Goal: Task Accomplishment & Management: Manage account settings

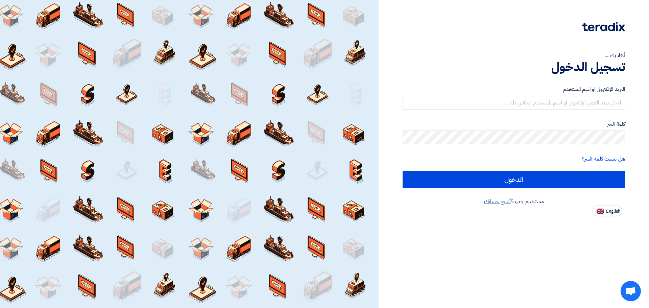
click at [505, 202] on link "أنشئ حسابك" at bounding box center [497, 201] width 27 height 8
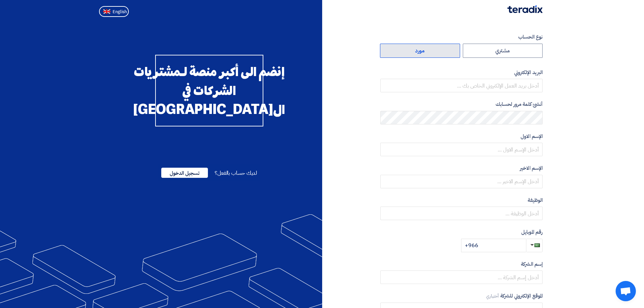
click at [448, 53] on label "مورد" at bounding box center [420, 51] width 80 height 14
click at [448, 53] on input "مورد" at bounding box center [419, 51] width 79 height 14
radio input "true"
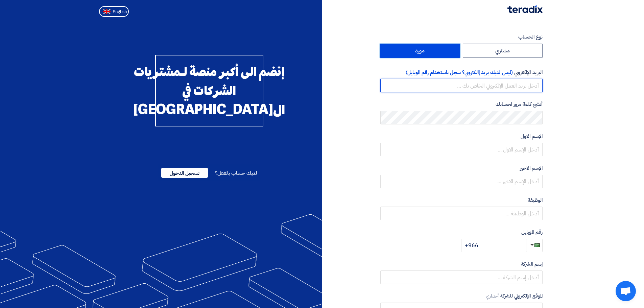
click at [501, 90] on input "email" at bounding box center [461, 86] width 162 height 14
type input "[EMAIL_ADDRESS][DOMAIN_NAME]"
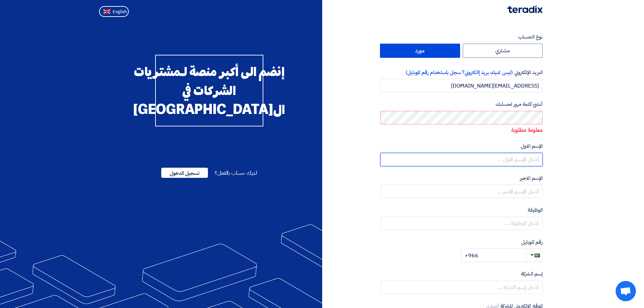
click at [518, 157] on input "text" at bounding box center [461, 160] width 162 height 14
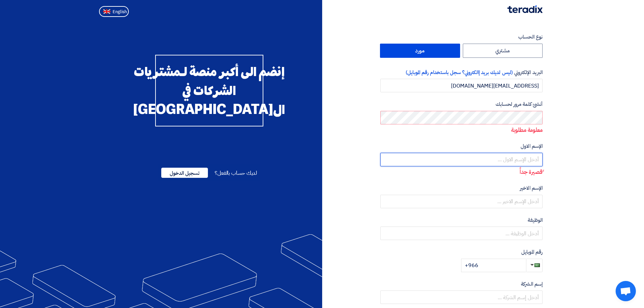
type input "س"
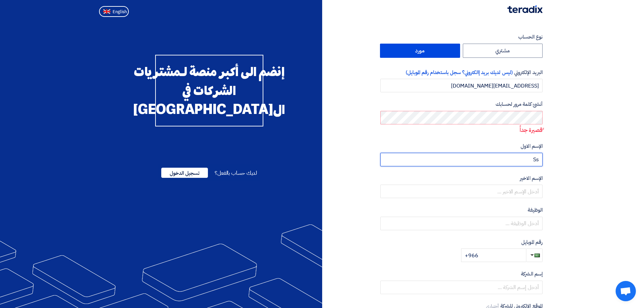
click at [529, 162] on input "Ss" at bounding box center [461, 160] width 162 height 14
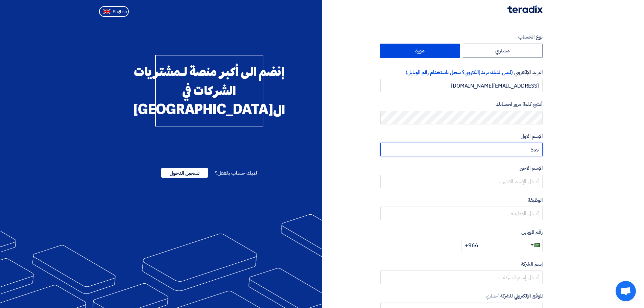
click at [524, 151] on input "Sss" at bounding box center [461, 150] width 162 height 14
type input "sMAT"
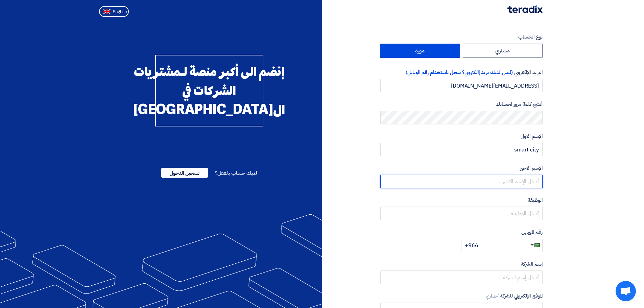
click at [519, 179] on input "text" at bounding box center [461, 182] width 162 height 14
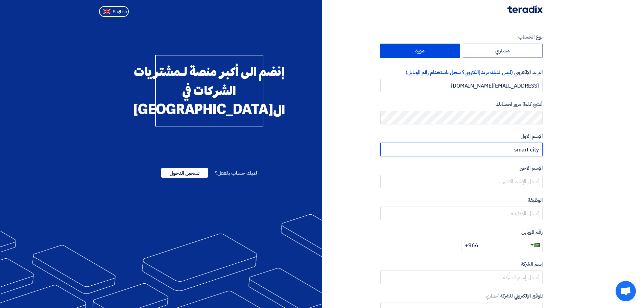
click at [532, 148] on input "smart city" at bounding box center [461, 150] width 162 height 14
click at [536, 150] on input "smart city" at bounding box center [461, 150] width 162 height 14
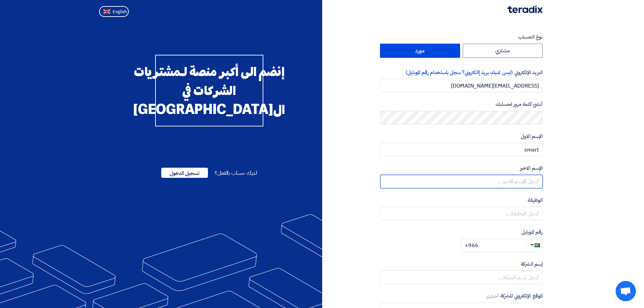
click at [532, 177] on input "text" at bounding box center [461, 182] width 162 height 14
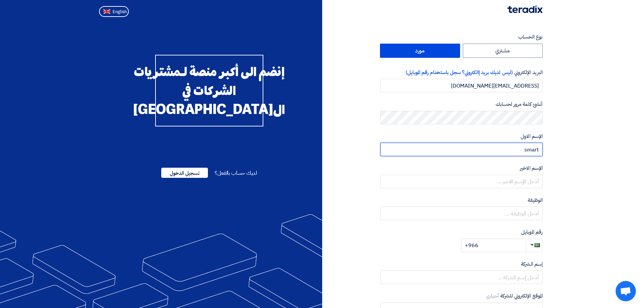
click at [525, 150] on input "smart" at bounding box center [461, 150] width 162 height 14
type input "Moath"
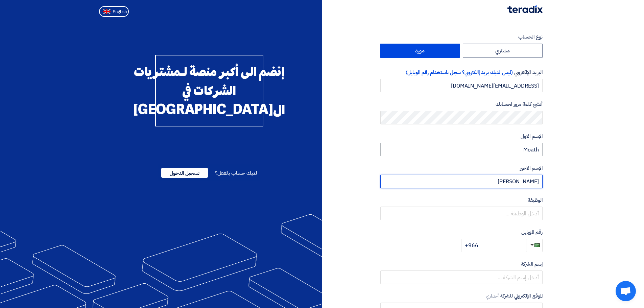
type input "[PERSON_NAME]"
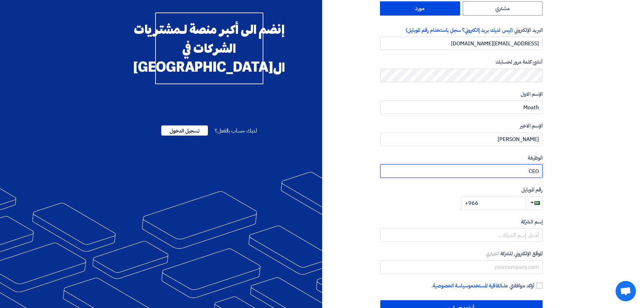
scroll to position [63, 0]
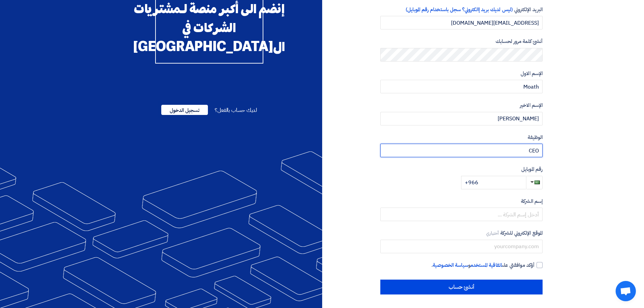
type input "CEO"
click at [503, 181] on input "+966" at bounding box center [493, 183] width 65 height 14
click at [511, 184] on input "+966" at bounding box center [493, 183] width 65 height 14
type input "[PHONE_NUMBER]"
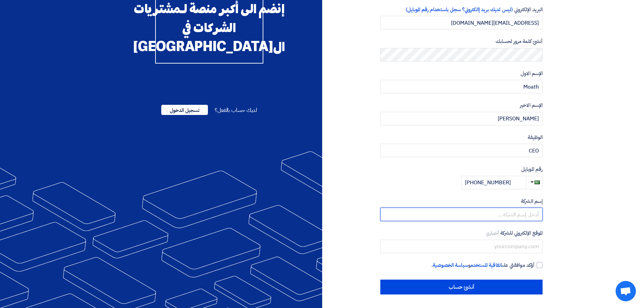
click at [528, 220] on input "text" at bounding box center [461, 215] width 162 height 14
type input "s"
click at [504, 215] on input "Sustnsbail smart city" at bounding box center [461, 215] width 162 height 14
type input "Sustainable smart city"
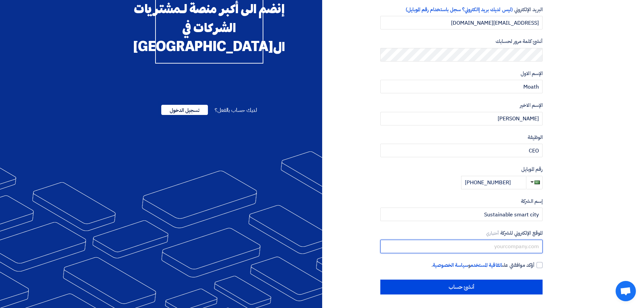
click at [506, 246] on input "text" at bounding box center [461, 247] width 162 height 14
click at [513, 243] on input "text" at bounding box center [461, 247] width 162 height 14
paste input "[URL][DOMAIN_NAME]"
type input "[URL][DOMAIN_NAME]"
click at [539, 263] on div at bounding box center [540, 265] width 6 height 6
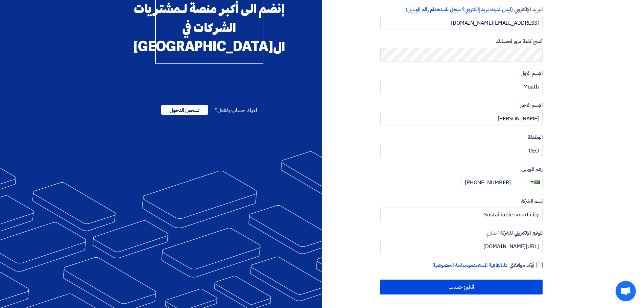
click at [535, 263] on input "أؤكد موافقتي على اتفاقية المستخدم و سياسة الخصوصية ." at bounding box center [453, 268] width 162 height 14
checkbox input "true"
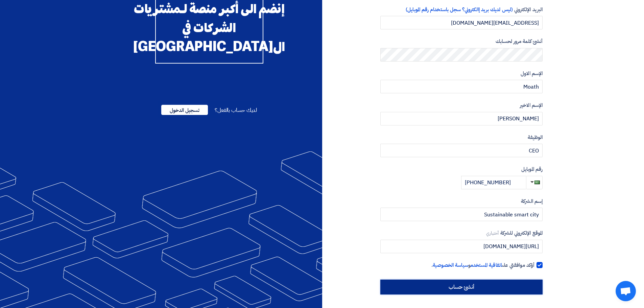
click at [479, 291] on input "أنشئ حساب" at bounding box center [461, 287] width 162 height 15
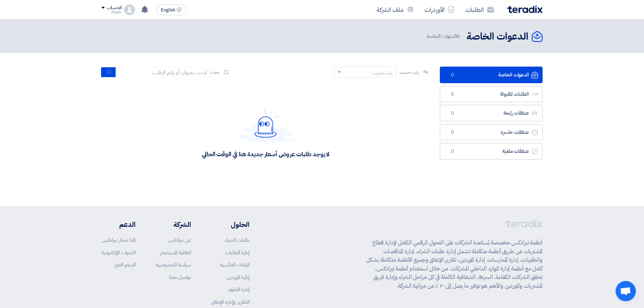
click at [116, 10] on div "Moath" at bounding box center [111, 12] width 20 height 4
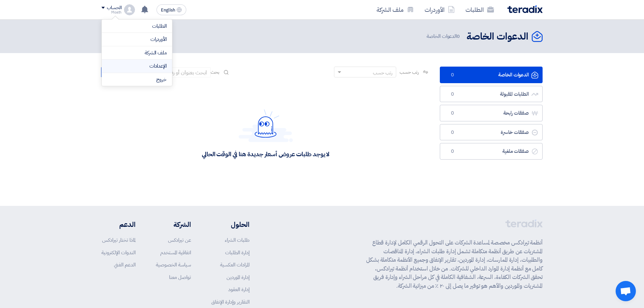
click at [161, 67] on link "الإعدادات" at bounding box center [137, 66] width 60 height 8
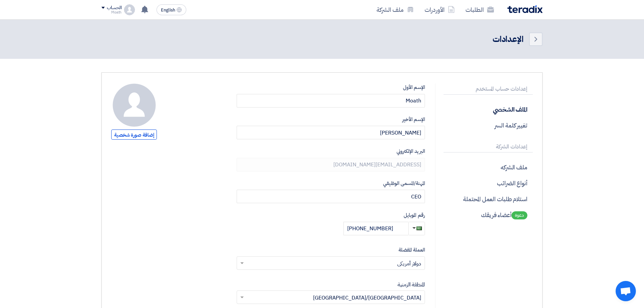
click at [125, 11] on img at bounding box center [129, 9] width 11 height 11
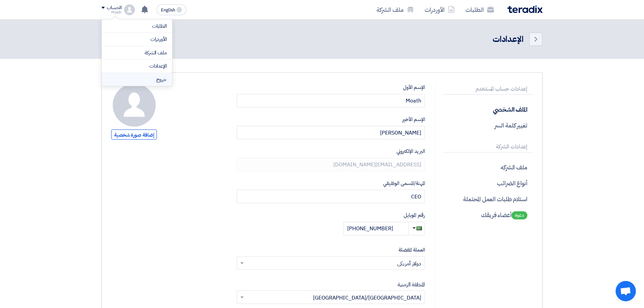
click at [149, 81] on li "خروج" at bounding box center [137, 79] width 70 height 13
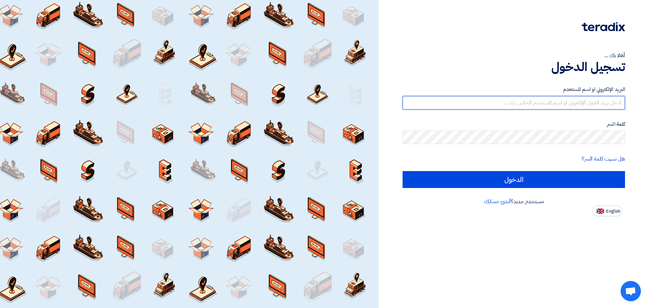
click at [580, 105] on input "text" at bounding box center [514, 103] width 222 height 14
type input "[EMAIL_ADDRESS][DOMAIN_NAME]"
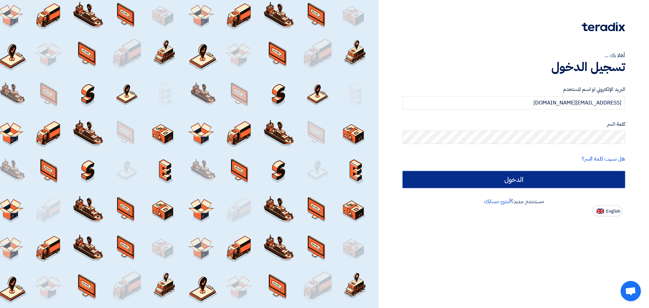
click at [515, 172] on input "الدخول" at bounding box center [514, 179] width 222 height 17
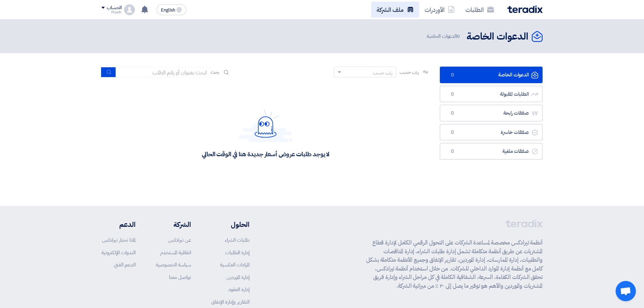
click at [394, 6] on link "ملف الشركة" at bounding box center [395, 10] width 48 height 16
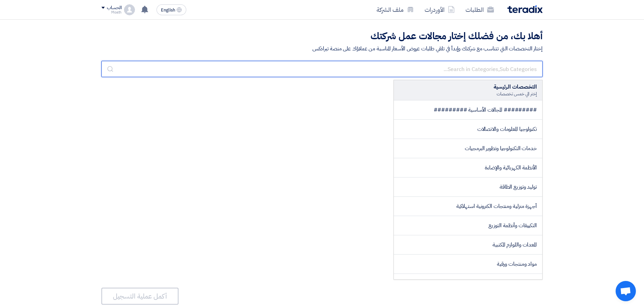
drag, startPoint x: 455, startPoint y: 72, endPoint x: 451, endPoint y: 72, distance: 4.1
click at [455, 72] on input "text" at bounding box center [321, 69] width 441 height 16
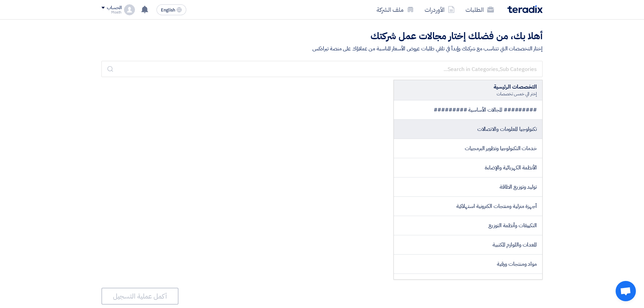
click at [511, 131] on span "تكنولوجيا المعلومات والاتصالات" at bounding box center [507, 129] width 60 height 8
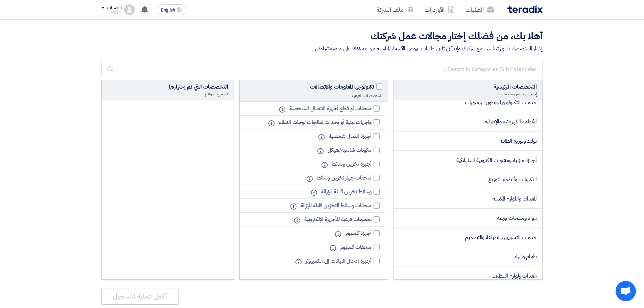
scroll to position [34, 0]
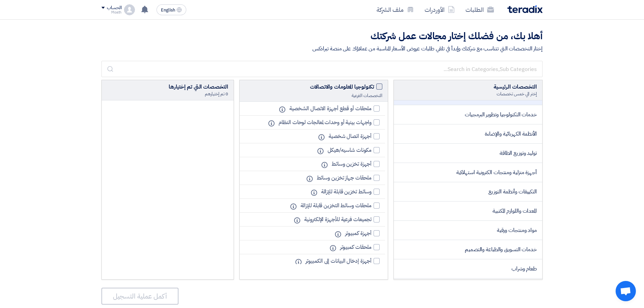
click at [381, 89] on span at bounding box center [379, 87] width 6 height 6
click at [374, 87] on input "تكنولوجيا المعلومات والاتصالات" at bounding box center [372, 85] width 4 height 4
checkbox input "true"
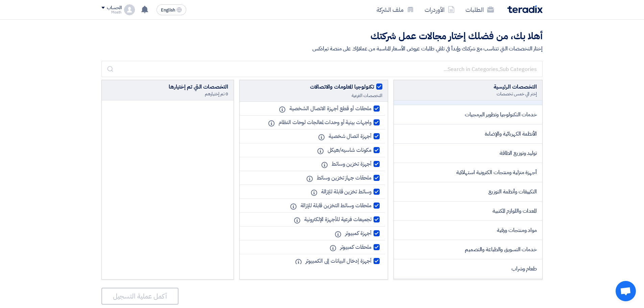
checkbox input "true"
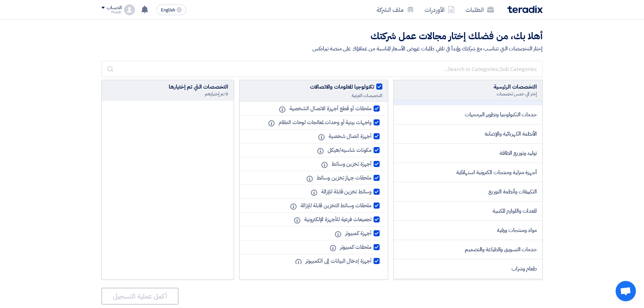
checkbox input "true"
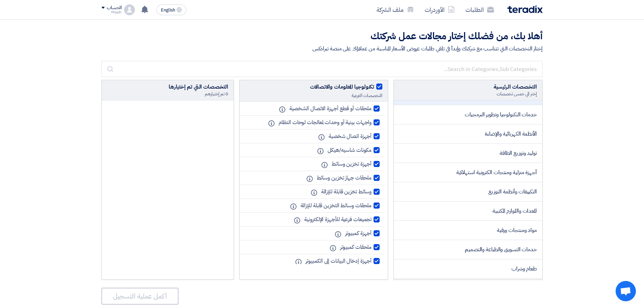
checkbox input "true"
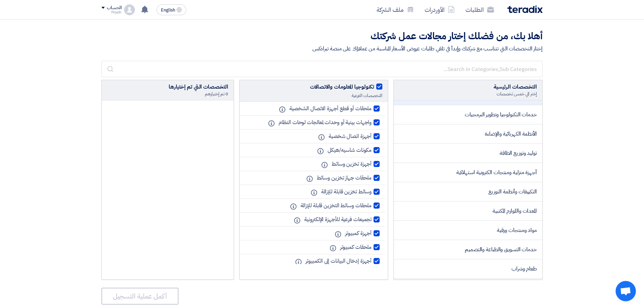
checkbox input "true"
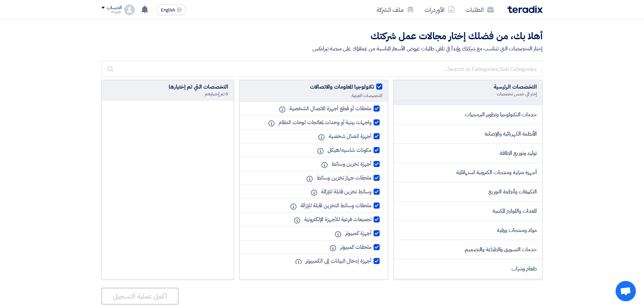
checkbox input "true"
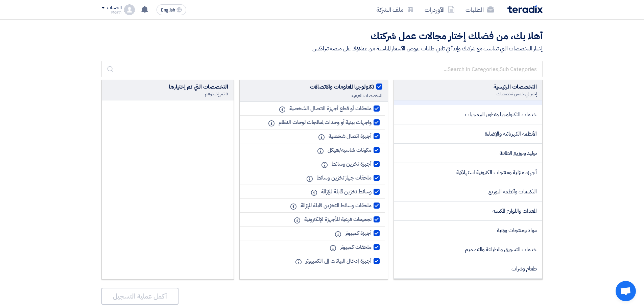
checkbox input "true"
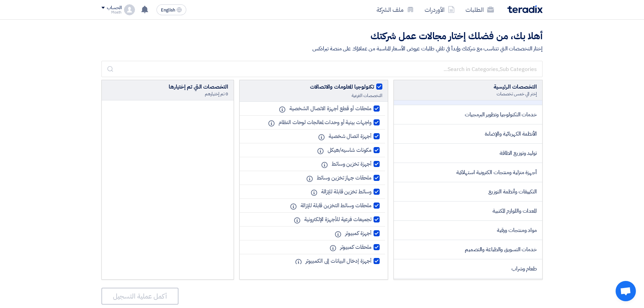
checkbox input "true"
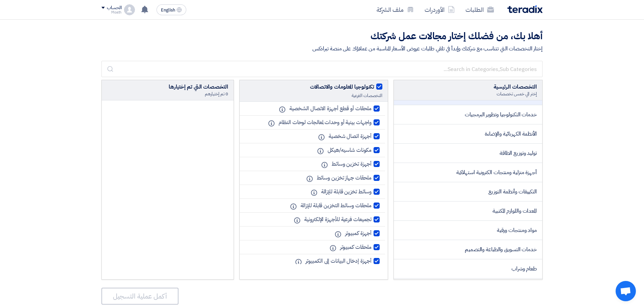
checkbox input "true"
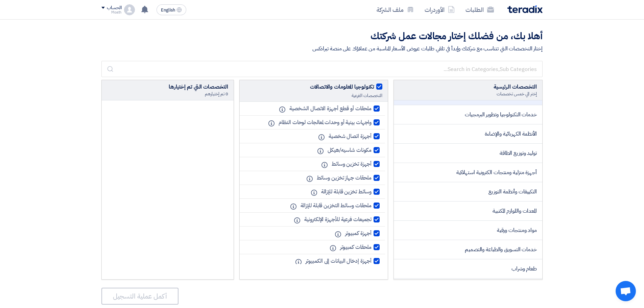
checkbox input "true"
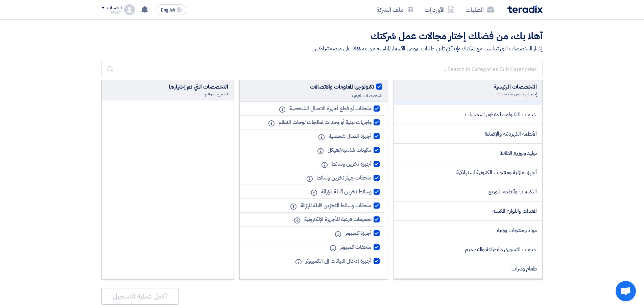
checkbox input "true"
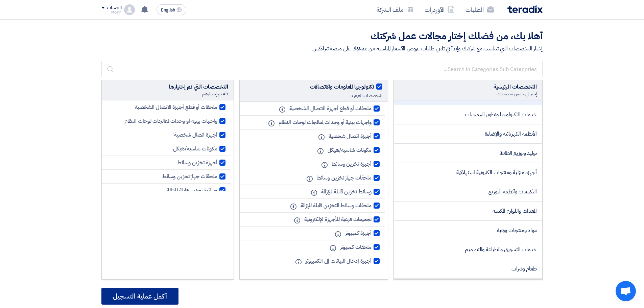
click at [153, 294] on button "أكمل عملية التسجيل" at bounding box center [139, 296] width 77 height 17
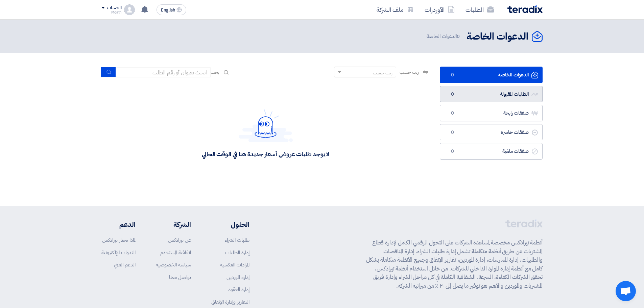
click at [483, 91] on link "الطلبات المقبولة الطلبات المقبولة 0" at bounding box center [491, 94] width 103 height 17
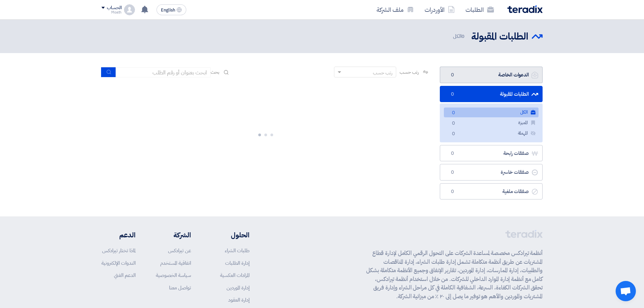
click at [496, 78] on link "الدعوات الخاصة الدعوات الخاصة 0" at bounding box center [491, 75] width 103 height 17
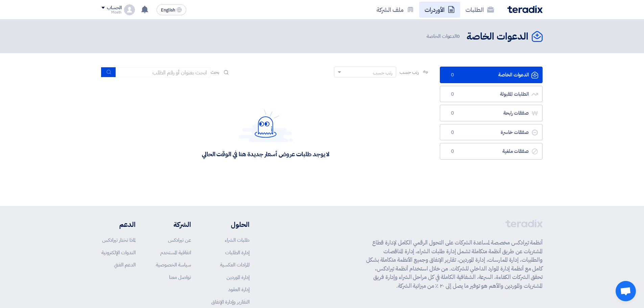
click at [438, 12] on link "الأوردرات" at bounding box center [439, 10] width 41 height 16
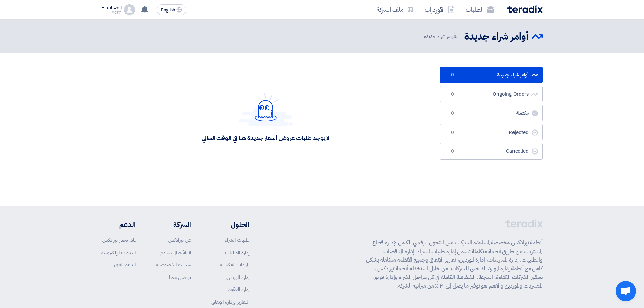
click at [522, 7] on img at bounding box center [525, 9] width 35 height 8
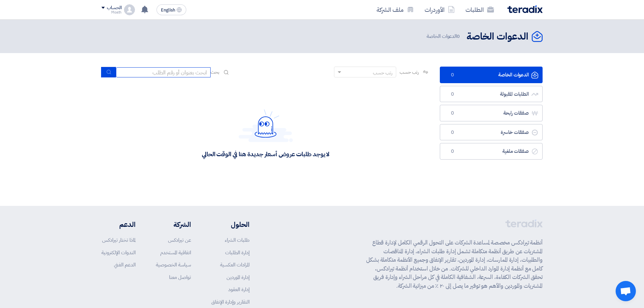
click at [187, 71] on input at bounding box center [163, 72] width 95 height 10
paste input "Parking Management System for Jawharat Jeddah"
type input "Parking Management System for Jawharat Jeddah"
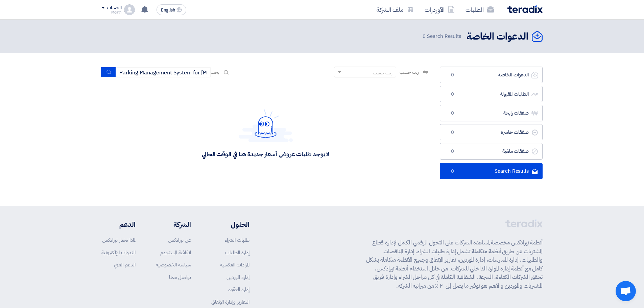
scroll to position [0, 0]
click at [517, 31] on h2 "الدعوات الخاصة" at bounding box center [498, 36] width 62 height 13
click at [523, 10] on img at bounding box center [525, 9] width 35 height 8
click at [490, 14] on link "الطلبات" at bounding box center [479, 10] width 39 height 16
click at [484, 8] on link "الطلبات" at bounding box center [479, 10] width 39 height 16
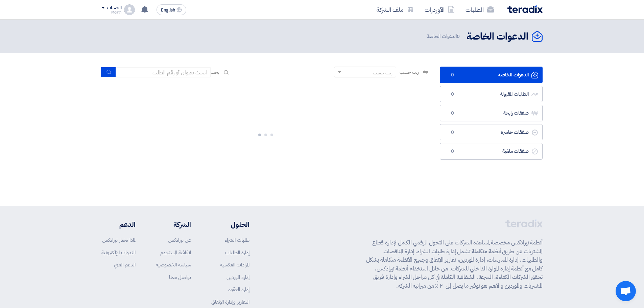
click at [360, 129] on div at bounding box center [265, 133] width 328 height 101
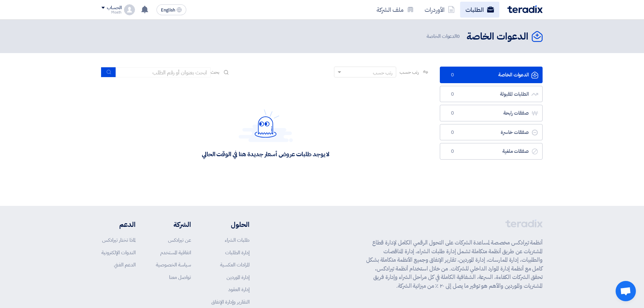
click at [468, 11] on link "الطلبات" at bounding box center [479, 10] width 39 height 16
click at [440, 11] on link "الأوردرات" at bounding box center [439, 10] width 41 height 16
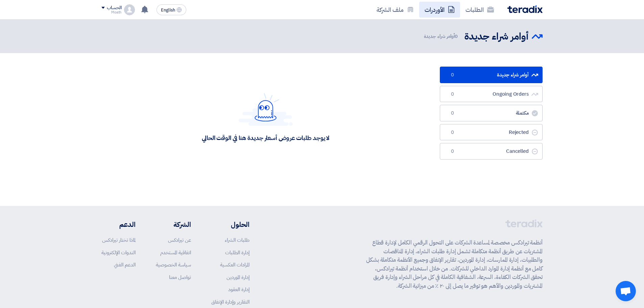
click at [441, 11] on link "الأوردرات" at bounding box center [439, 10] width 41 height 16
click at [479, 9] on link "الطلبات" at bounding box center [479, 10] width 39 height 16
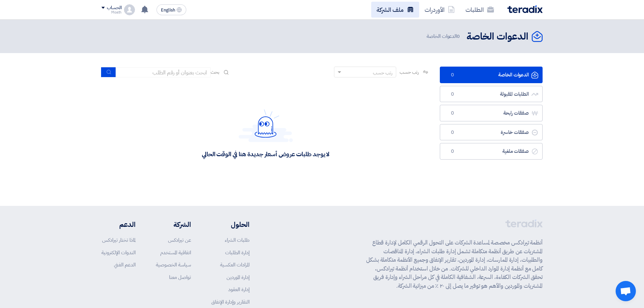
click at [398, 13] on link "ملف الشركة" at bounding box center [395, 10] width 48 height 16
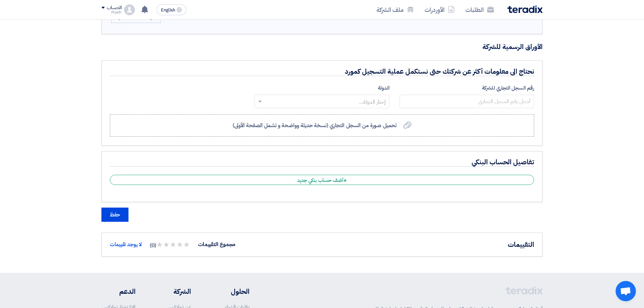
scroll to position [406, 0]
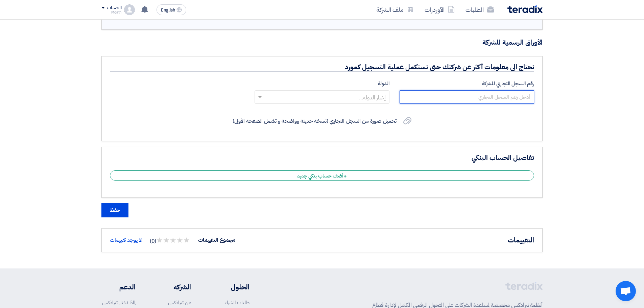
click at [489, 99] on input "number" at bounding box center [467, 97] width 135 height 14
click at [460, 96] on input "number" at bounding box center [467, 97] width 135 height 14
type input "1010845111"
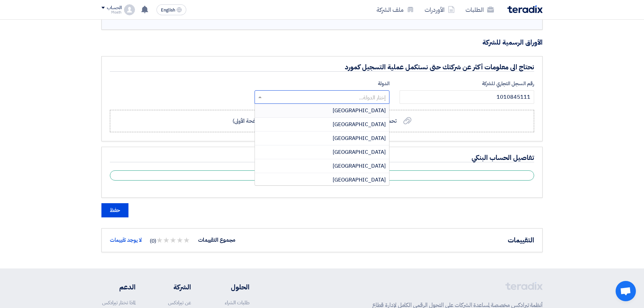
click at [356, 95] on input "text" at bounding box center [325, 97] width 121 height 11
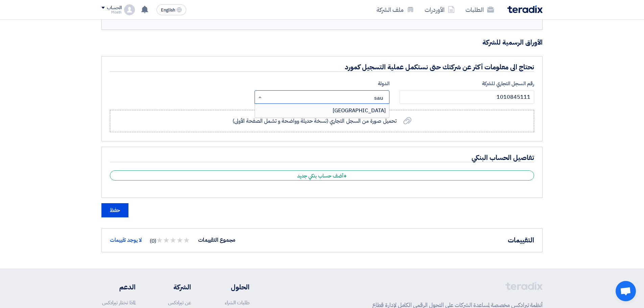
type input "saud"
click at [349, 108] on div "Saudi Arabia" at bounding box center [322, 111] width 134 height 14
click at [349, 119] on span "تحميل صورة من السجل التجاري (نسخة حديثة وواضحة و تشمل الصفحة الأولى)" at bounding box center [315, 121] width 164 height 8
click at [0, 0] on input "تحميل صورة من السجل التجاري (نسخة حديثة وواضحة و تشمل الصفحة الأولى) تحميل صورة…" at bounding box center [0, 0] width 0 height 0
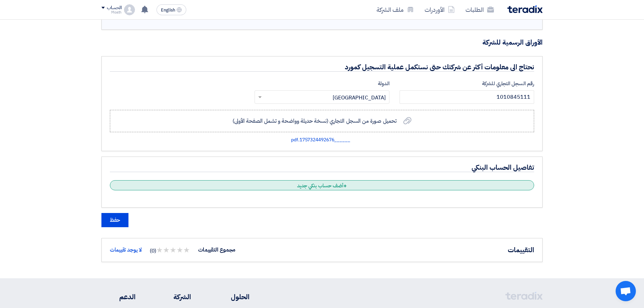
click at [320, 184] on div "+ أضف حساب بنكي جديد" at bounding box center [322, 185] width 424 height 10
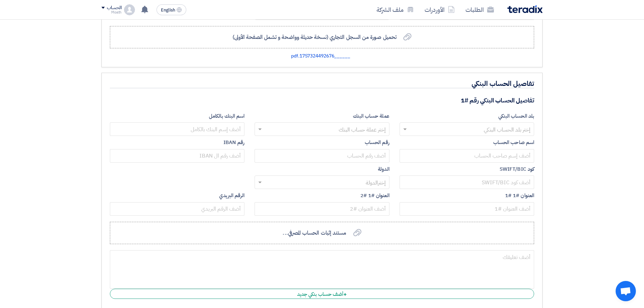
scroll to position [541, 0]
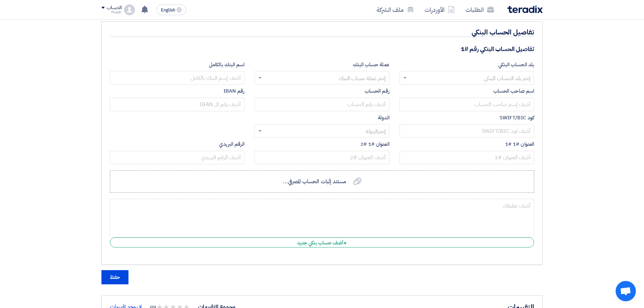
click at [409, 76] on div at bounding box center [467, 77] width 134 height 11
type input "saud"
click at [449, 90] on div "Saudi Arabia" at bounding box center [467, 92] width 134 height 14
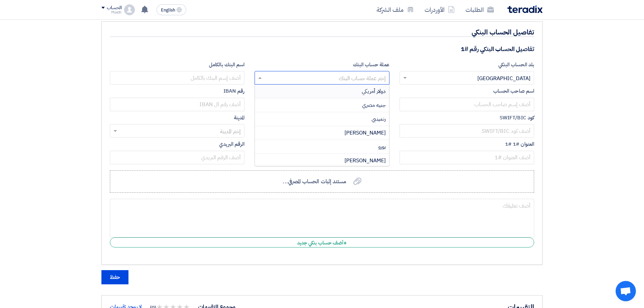
click at [305, 85] on ng-select "إختر عملة حساب البنك دولار أمريكي جنيه مصري رنمينبي بير إثيوبي يورو سيدي غاني د…" at bounding box center [322, 78] width 135 height 14
type input "v"
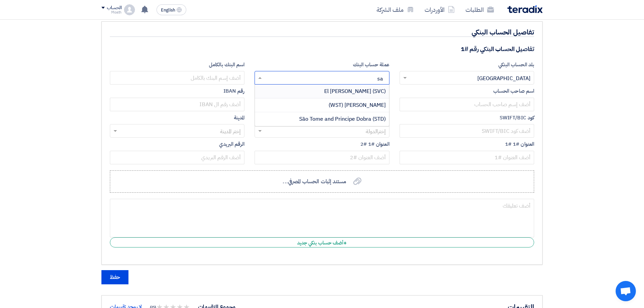
type input "s"
type input "ريال"
click at [331, 105] on div "ريال سعودي" at bounding box center [322, 105] width 134 height 14
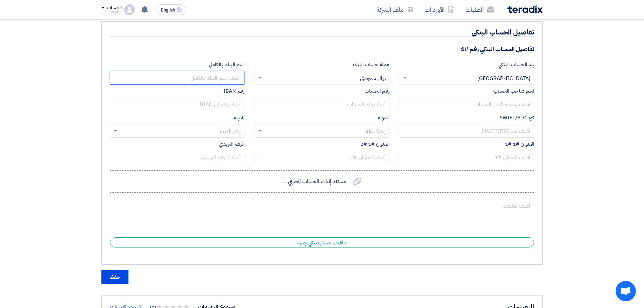
click at [205, 81] on input "text" at bounding box center [177, 78] width 135 height 14
click at [230, 82] on input "text" at bounding box center [177, 78] width 135 height 14
type input "Riyad Bank"
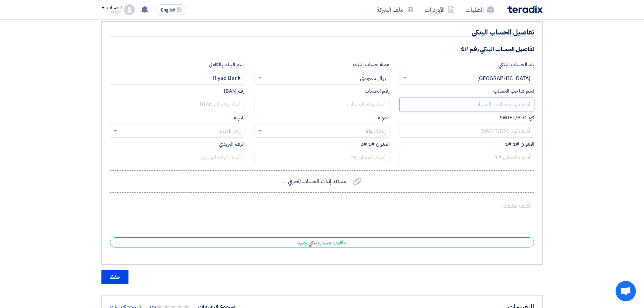
click at [493, 100] on input "text" at bounding box center [467, 105] width 135 height 14
click at [494, 104] on input "text" at bounding box center [467, 105] width 135 height 14
paste input "SUSTAINABLE SMART CITIES COMPANY"
type input "SUSTAINABLE SMART CITIES COMPANY"
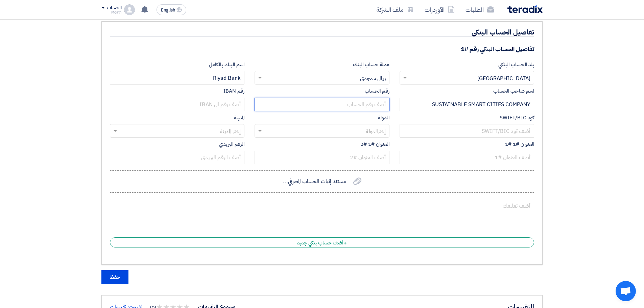
click at [360, 104] on input "text" at bounding box center [322, 105] width 135 height 14
type input "2560616589940"
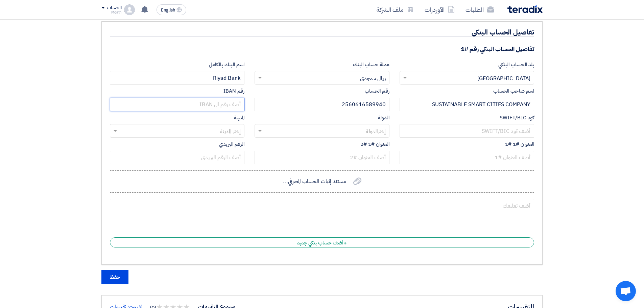
click at [225, 106] on input "text" at bounding box center [177, 105] width 135 height 14
type input "SA372000000256061658940"
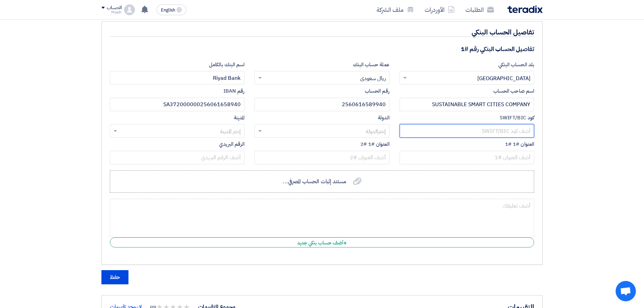
click at [513, 134] on input "text" at bounding box center [467, 131] width 135 height 14
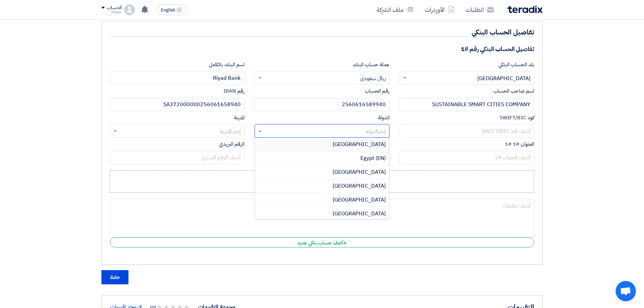
click at [356, 135] on input "text" at bounding box center [325, 131] width 121 height 11
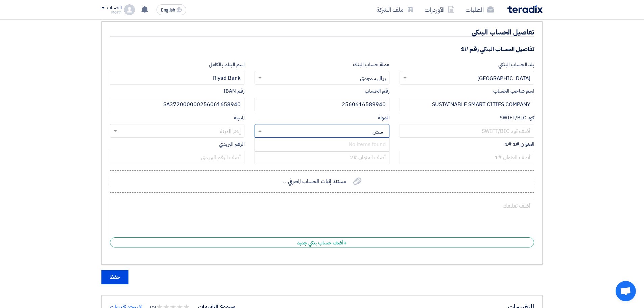
type input "س"
type input "sau"
click at [337, 145] on div "Saudi Arabia" at bounding box center [322, 145] width 134 height 14
click at [226, 131] on input "text" at bounding box center [180, 131] width 121 height 11
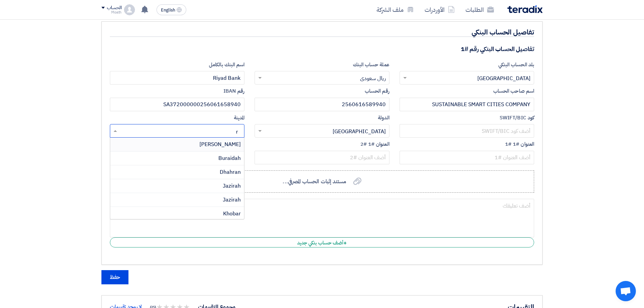
type input "ri"
click at [226, 145] on span "Riyadh" at bounding box center [214, 144] width 53 height 8
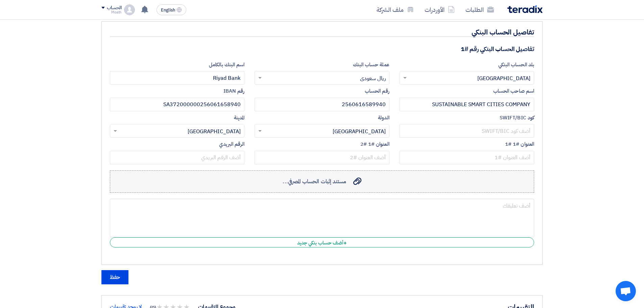
click at [308, 171] on label "مستند إثبات الحساب المصرفي... مستند إثبات الحساب المصرفي..." at bounding box center [322, 181] width 424 height 22
click at [0, 0] on input "مستند إثبات الحساب المصرفي... مستند إثبات الحساب المصرفي..." at bounding box center [0, 0] width 0 height 0
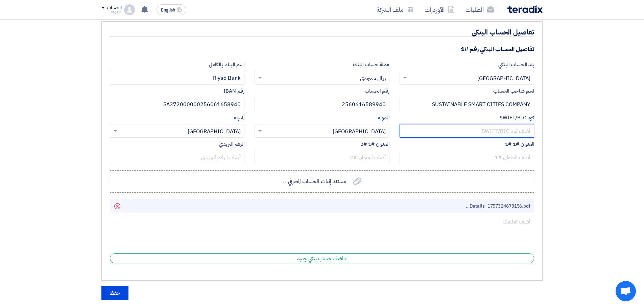
click at [445, 133] on input "text" at bounding box center [467, 131] width 135 height 14
paste input "RIBLSARIXXX"
type input "RIBLSARIXXX"
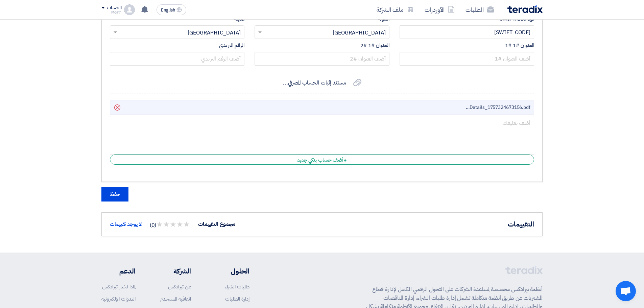
scroll to position [642, 0]
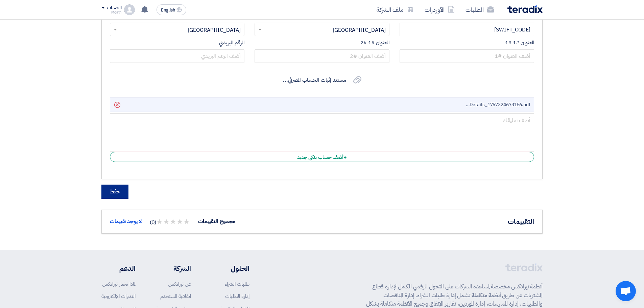
click at [109, 197] on button "حفظ" at bounding box center [114, 192] width 27 height 14
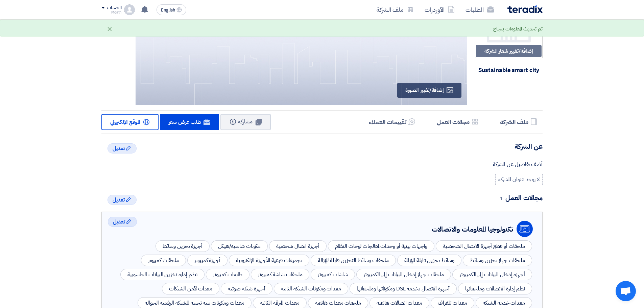
scroll to position [0, 0]
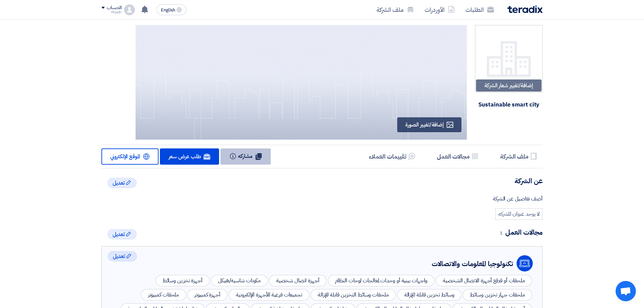
click at [239, 156] on span "مشاركه" at bounding box center [245, 156] width 15 height 8
click at [484, 14] on link "الطلبات" at bounding box center [479, 10] width 39 height 16
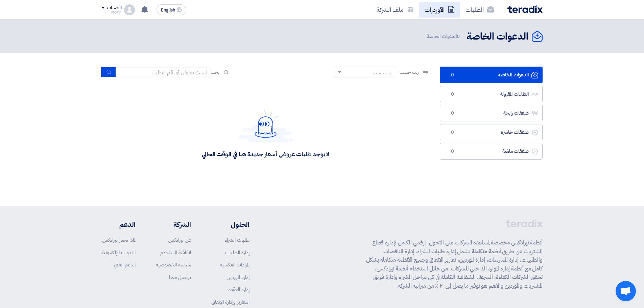
click at [444, 10] on link "الأوردرات" at bounding box center [439, 10] width 41 height 16
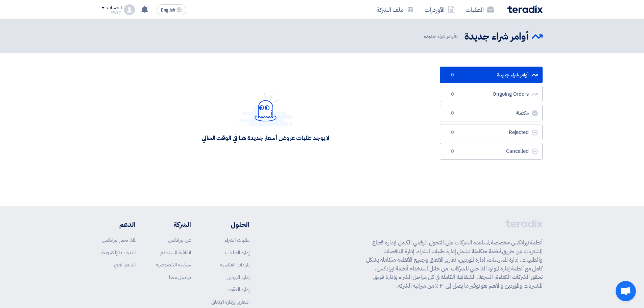
click at [525, 15] on div "الطلبات الأوردرات ملف الشركة" at bounding box center [410, 10] width 265 height 16
click at [525, 10] on img at bounding box center [525, 9] width 35 height 8
